Goal: Feedback & Contribution: Leave review/rating

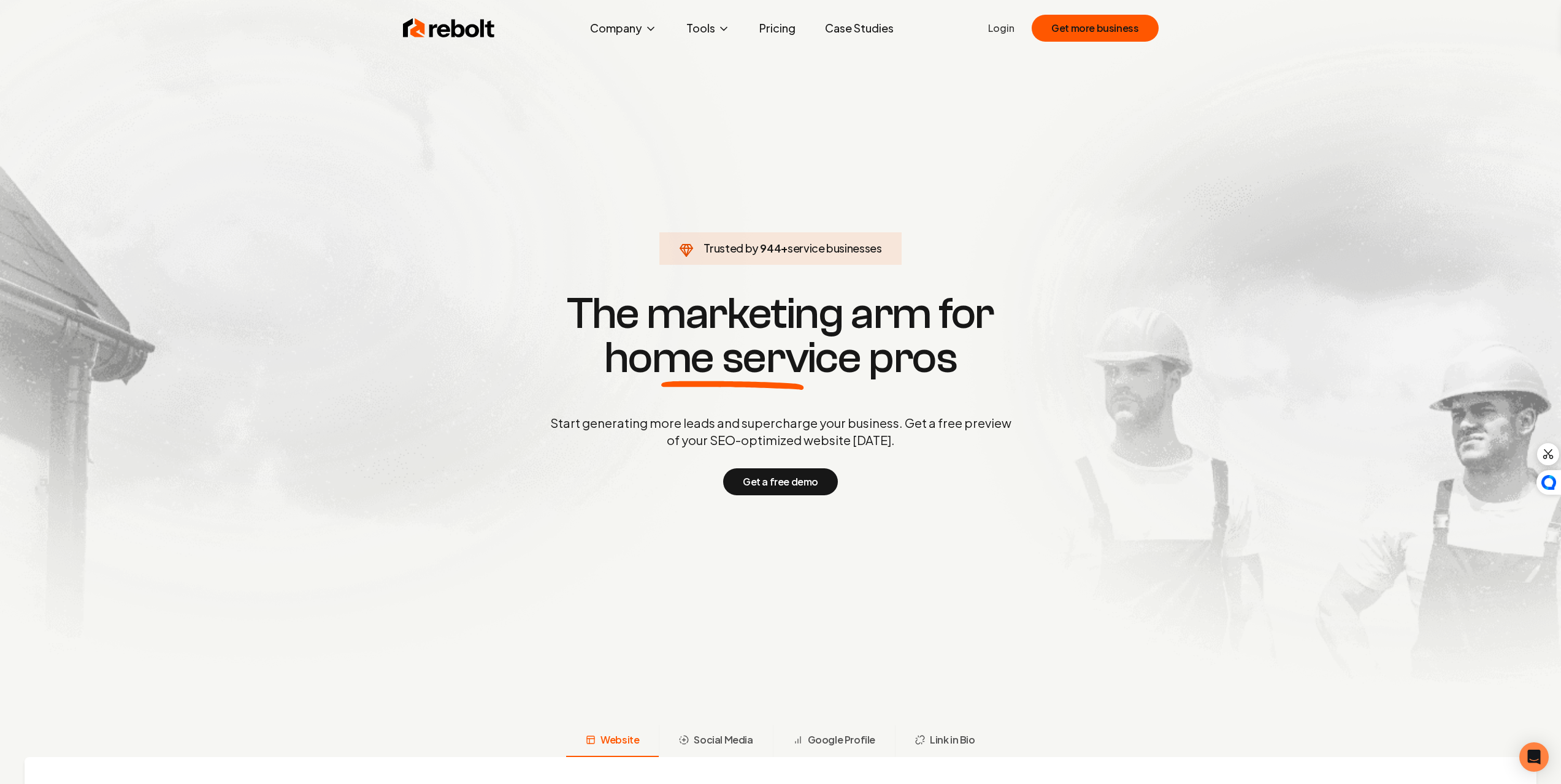
click at [995, 23] on link "Login" at bounding box center [1001, 28] width 26 height 15
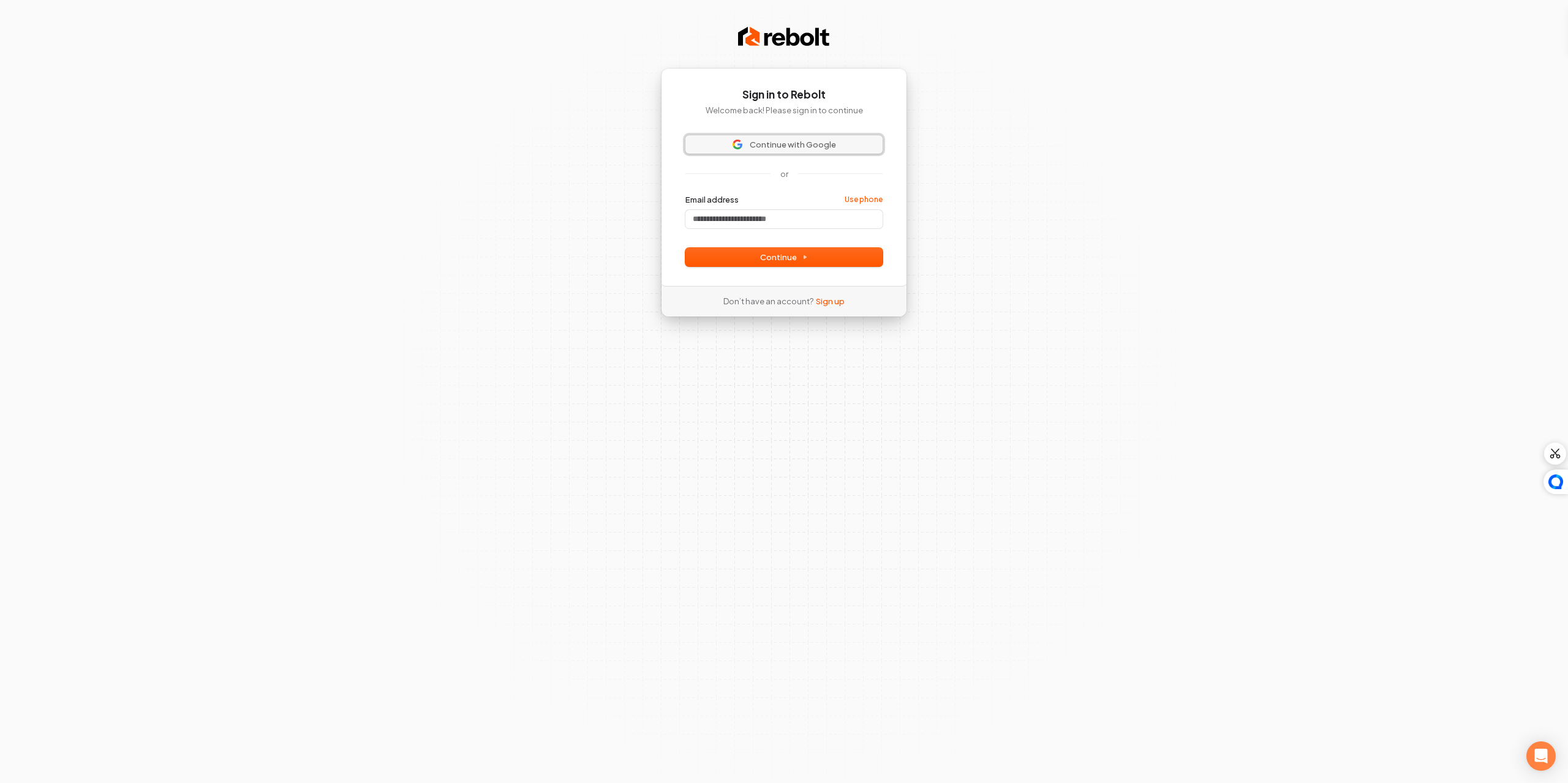
click at [832, 145] on span "Continue with Google" at bounding box center [793, 144] width 86 height 11
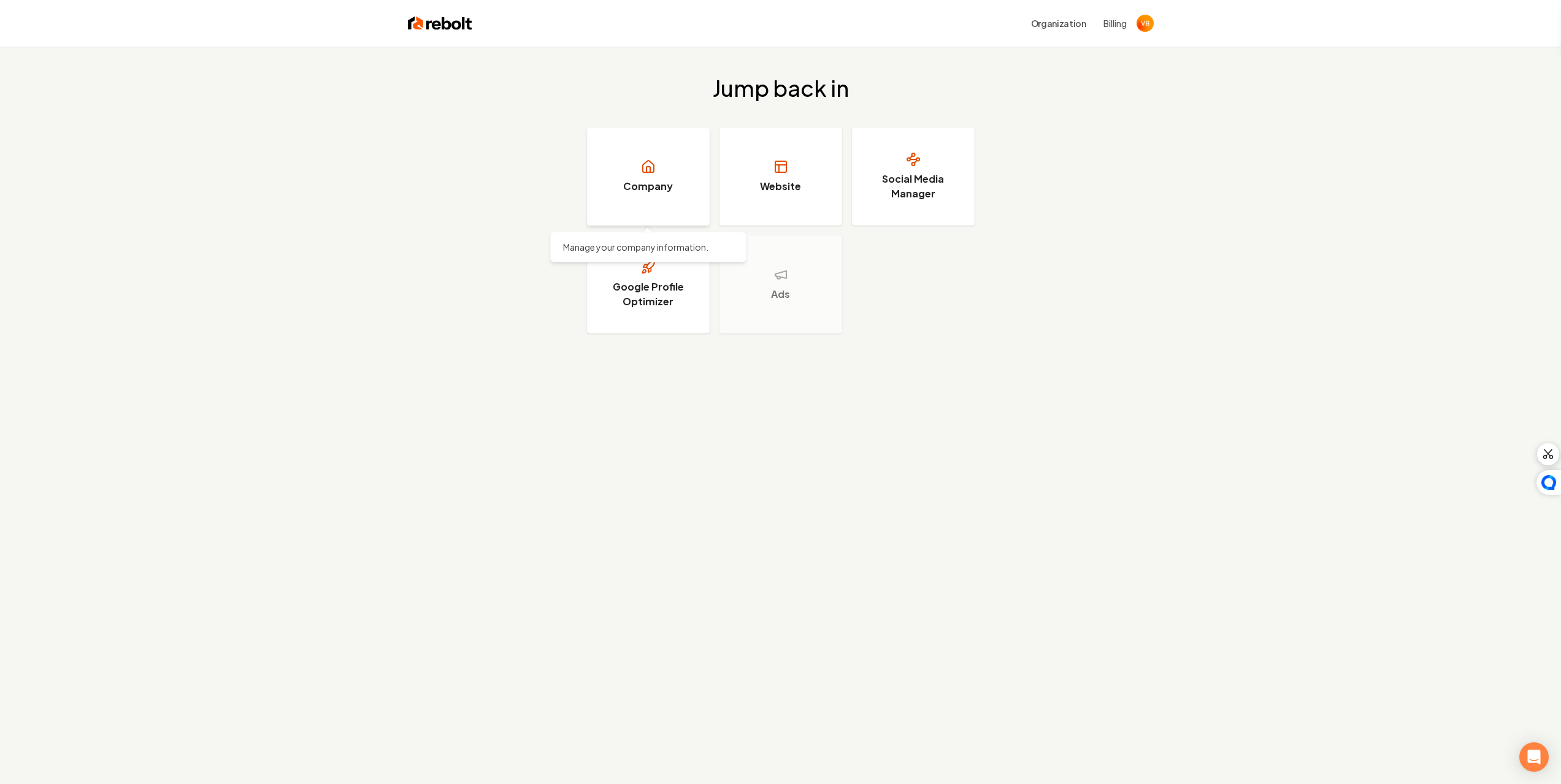
click at [678, 208] on link "Company" at bounding box center [648, 176] width 123 height 98
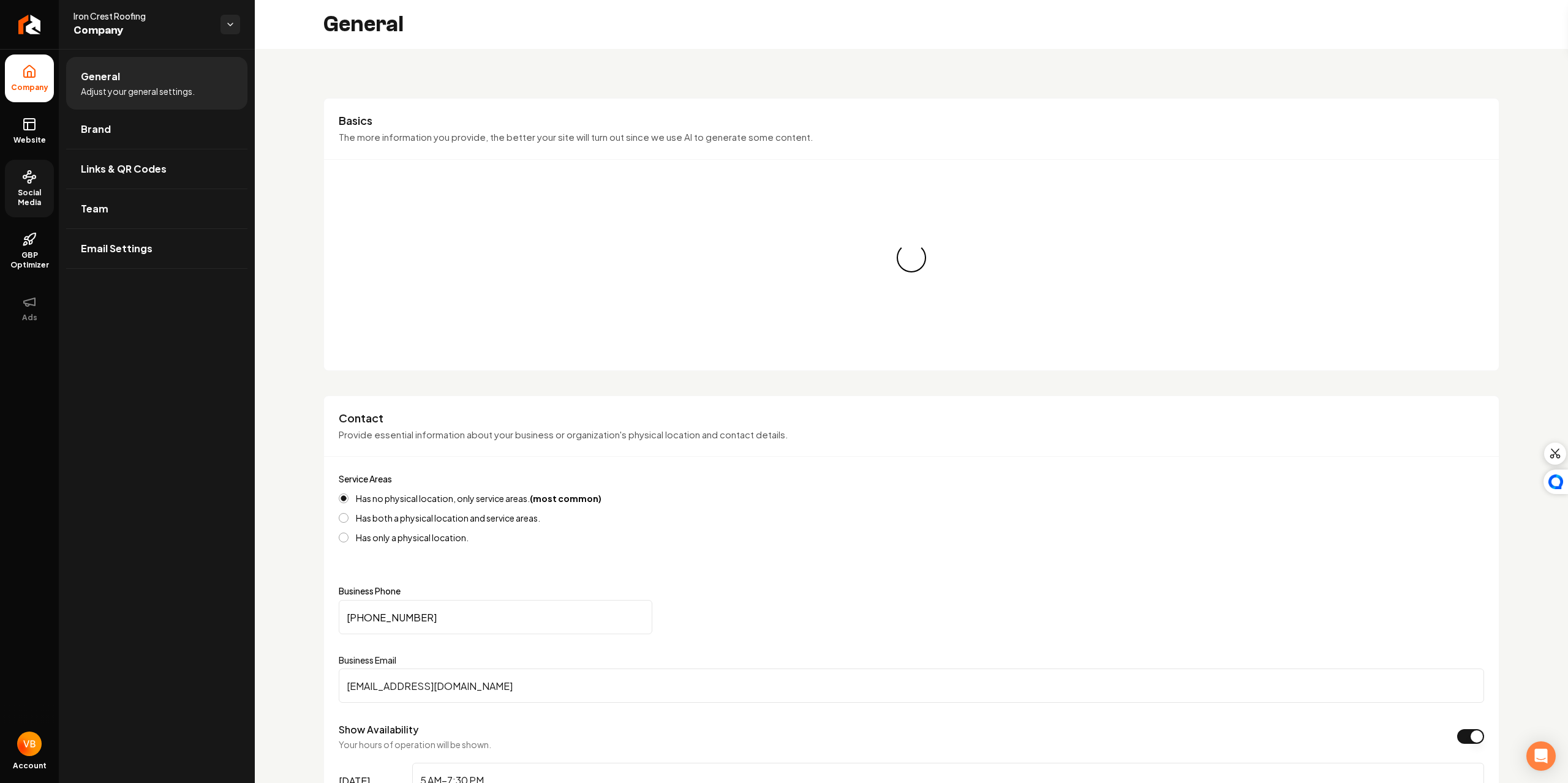
click at [33, 195] on span "Social Media" at bounding box center [29, 197] width 49 height 20
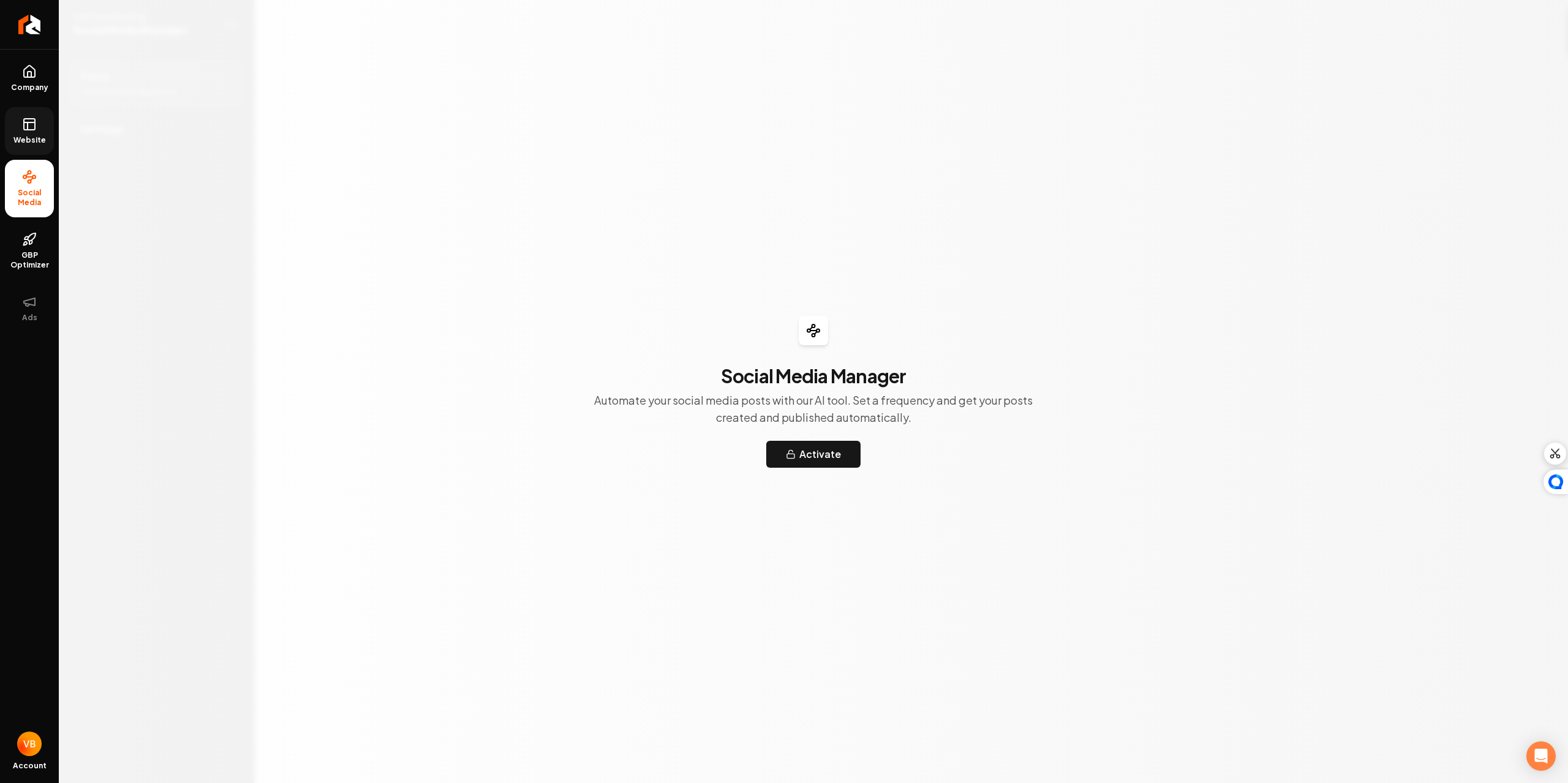
click at [21, 128] on link "Website" at bounding box center [29, 131] width 49 height 48
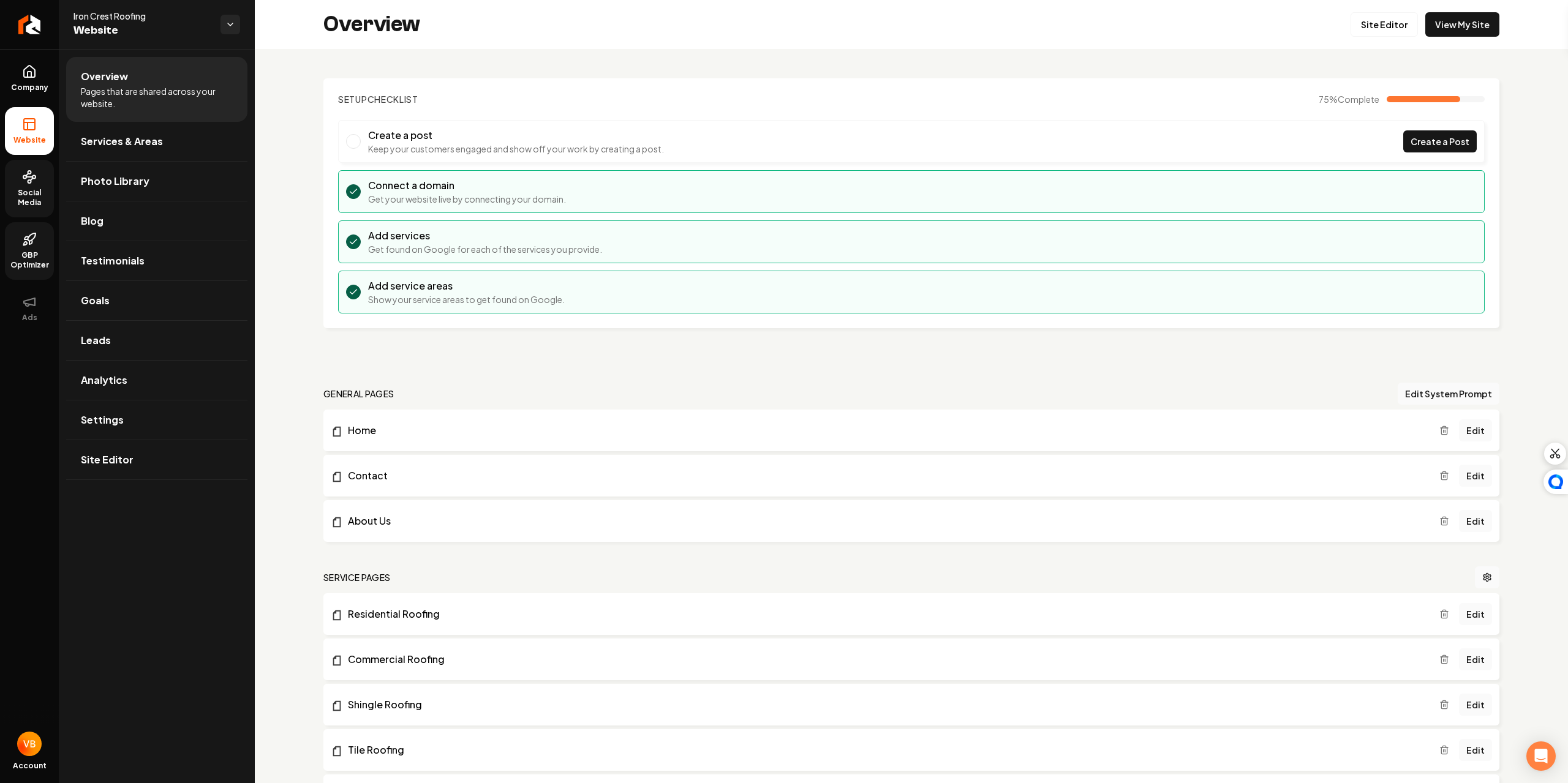
click at [37, 254] on span "GBP Optimizer" at bounding box center [29, 260] width 49 height 20
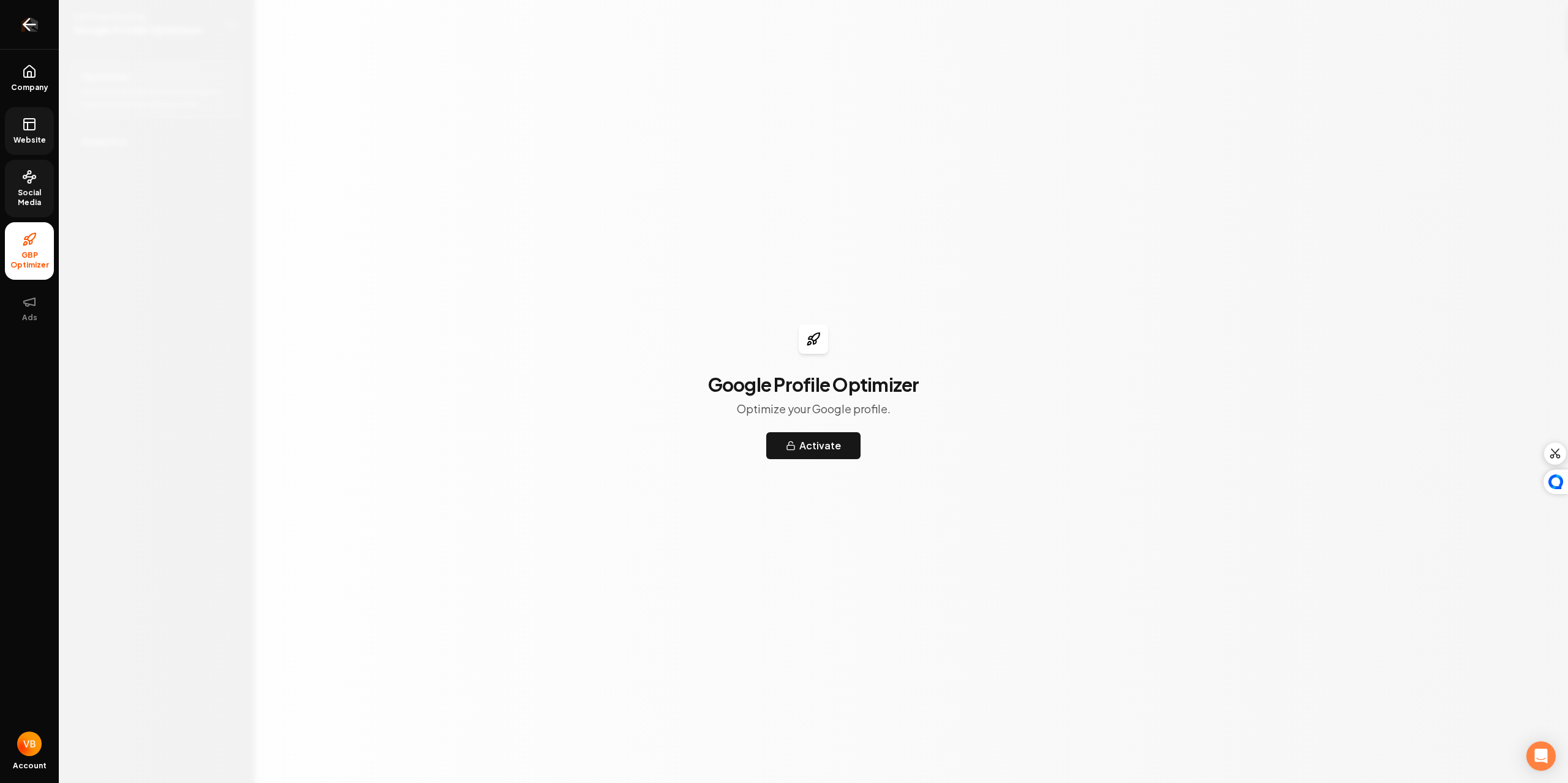
click at [34, 0] on link "Return to dashboard" at bounding box center [29, 24] width 58 height 49
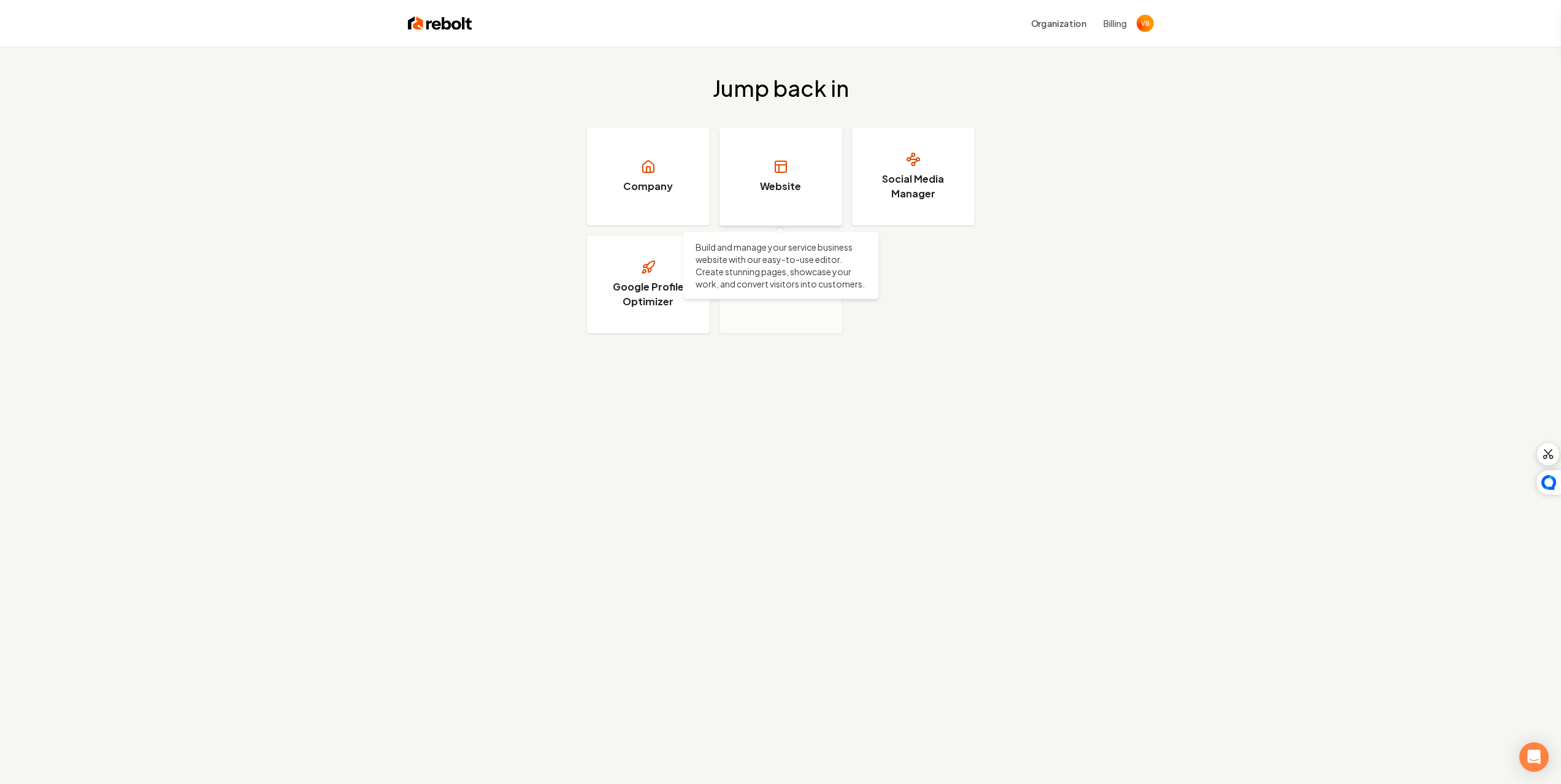
click at [801, 182] on link "Website" at bounding box center [780, 176] width 123 height 98
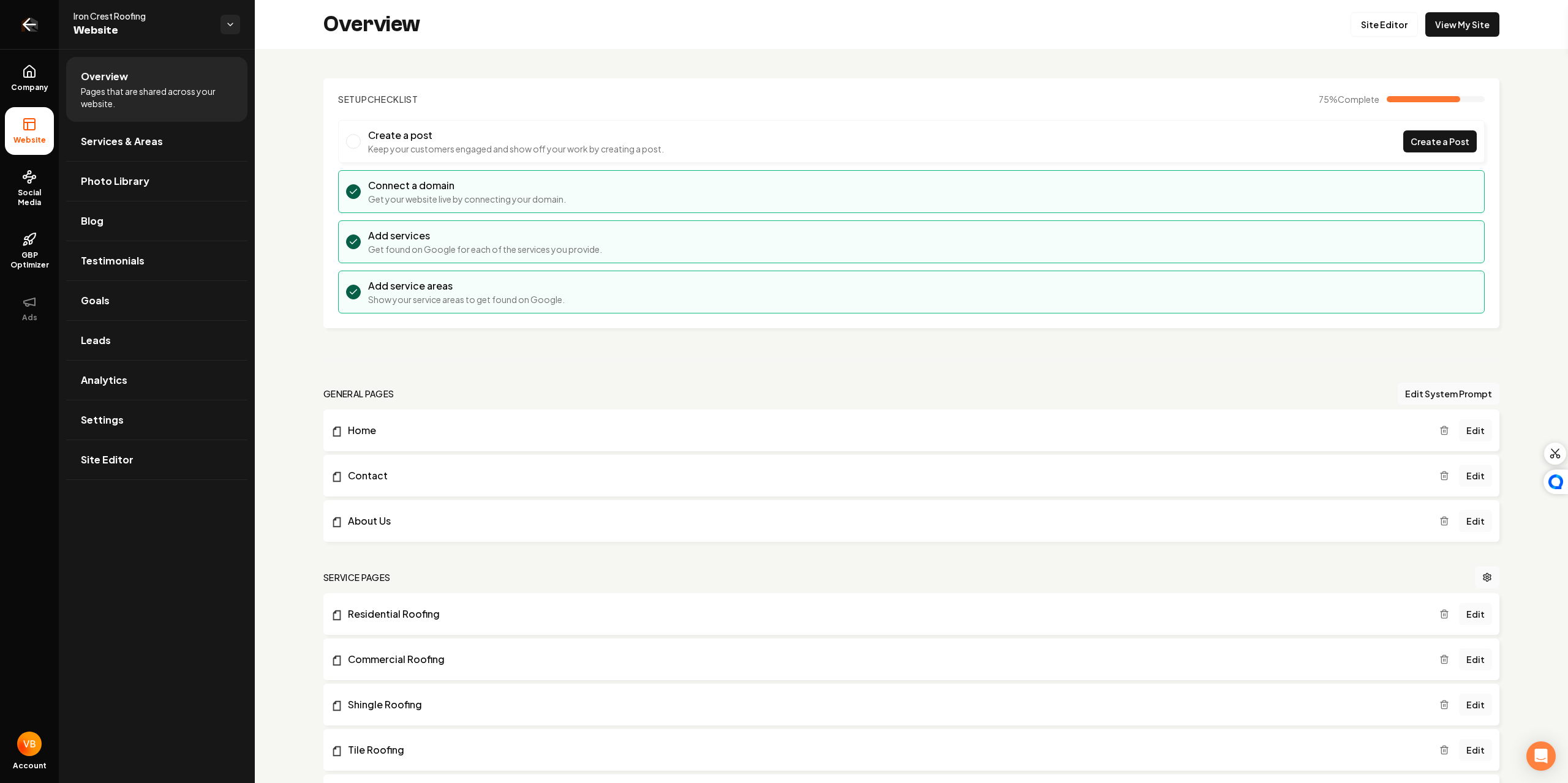
click at [36, 14] on link "Return to dashboard" at bounding box center [29, 24] width 58 height 49
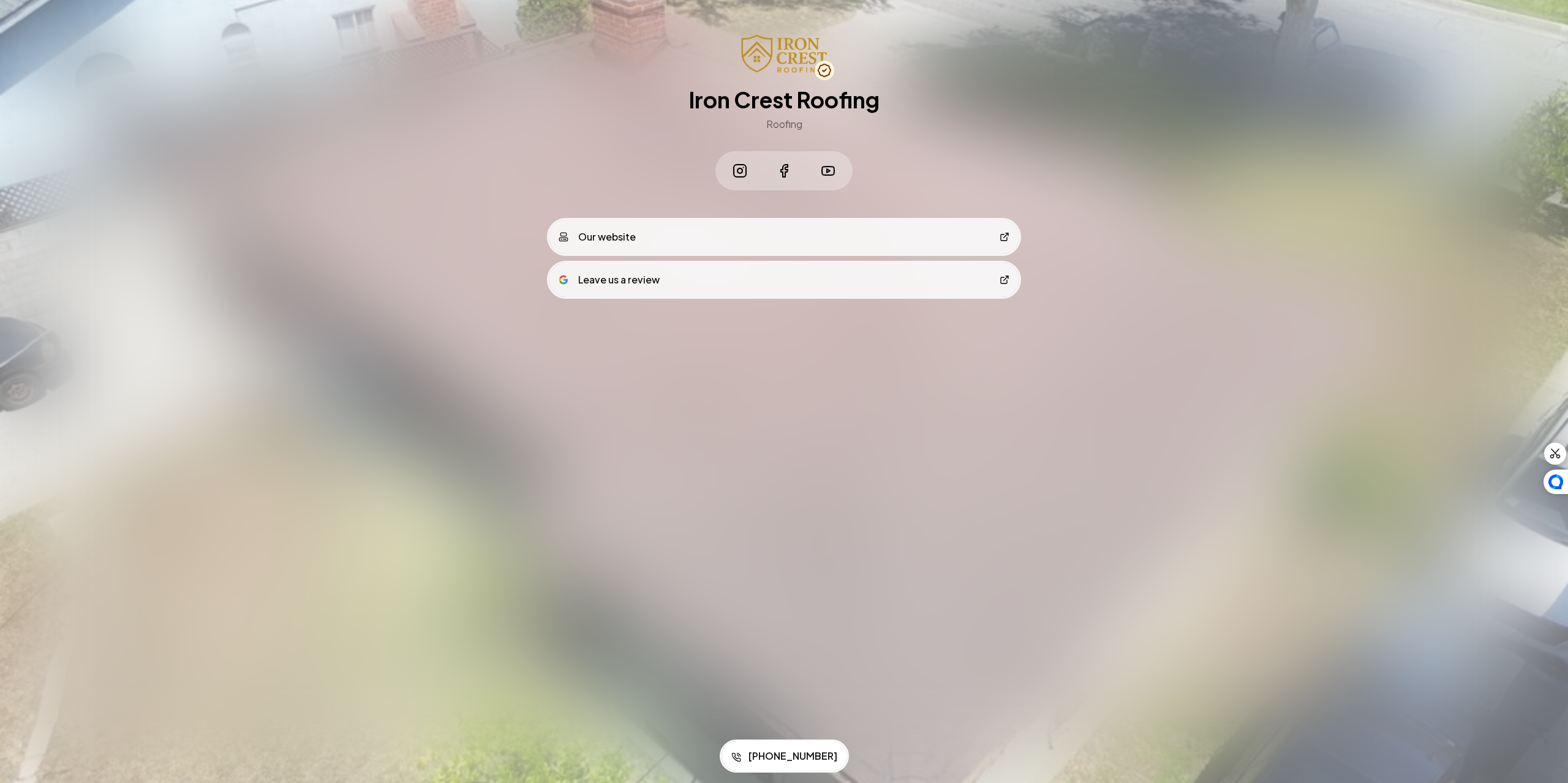
click at [693, 288] on link "Leave us a review" at bounding box center [784, 279] width 471 height 34
